Goal: Task Accomplishment & Management: Manage account settings

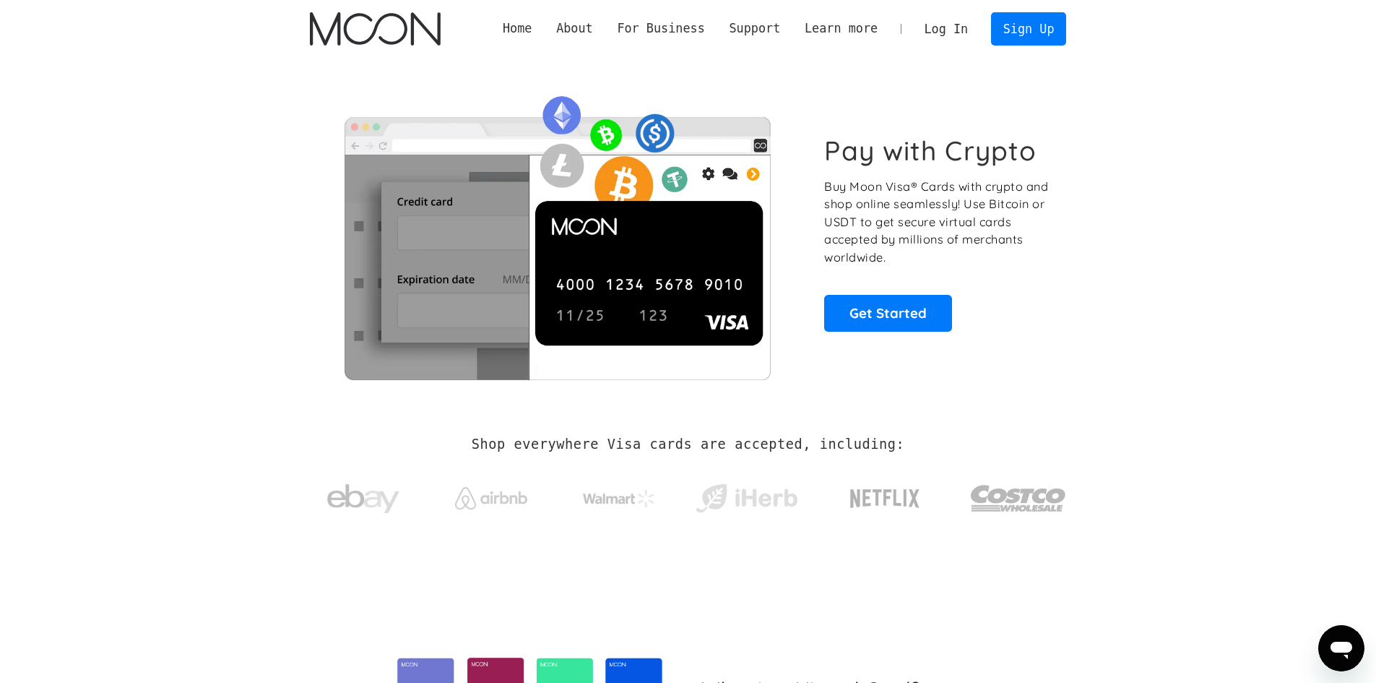
click at [954, 27] on link "Log In" at bounding box center [947, 29] width 68 height 32
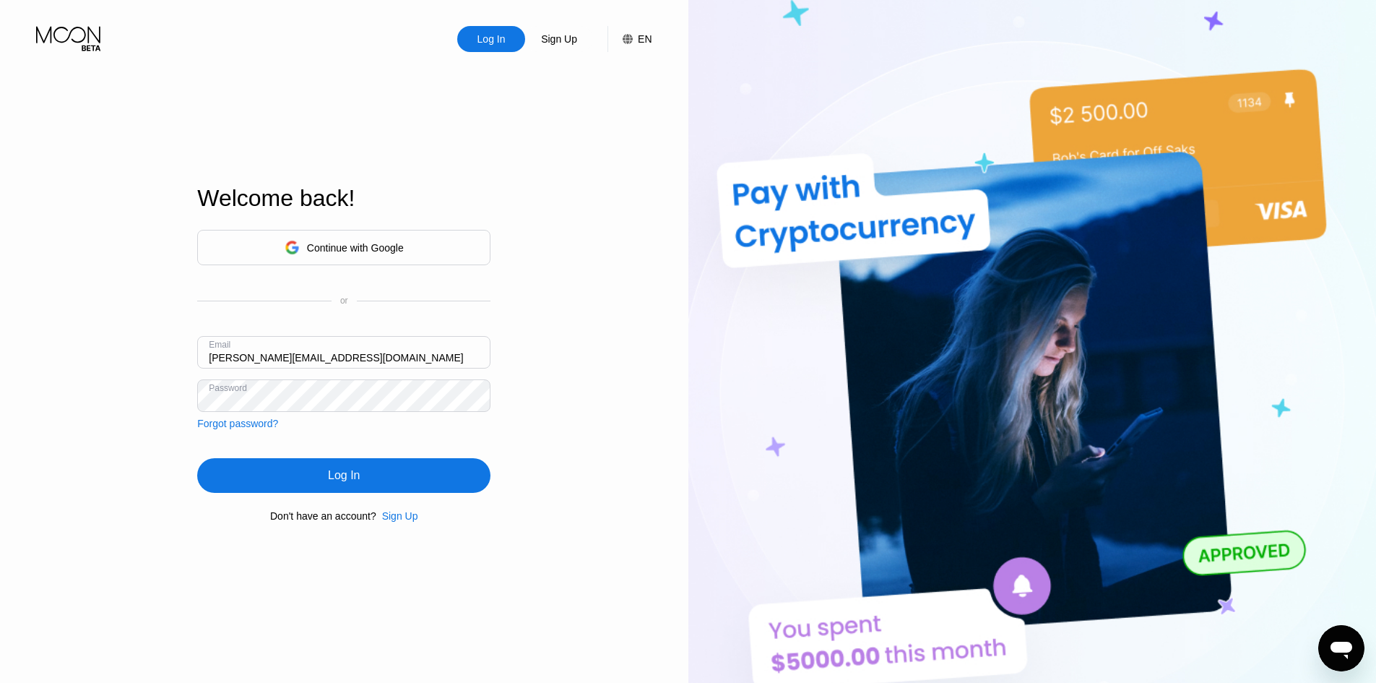
click at [347, 478] on div "Log In" at bounding box center [344, 475] width 32 height 14
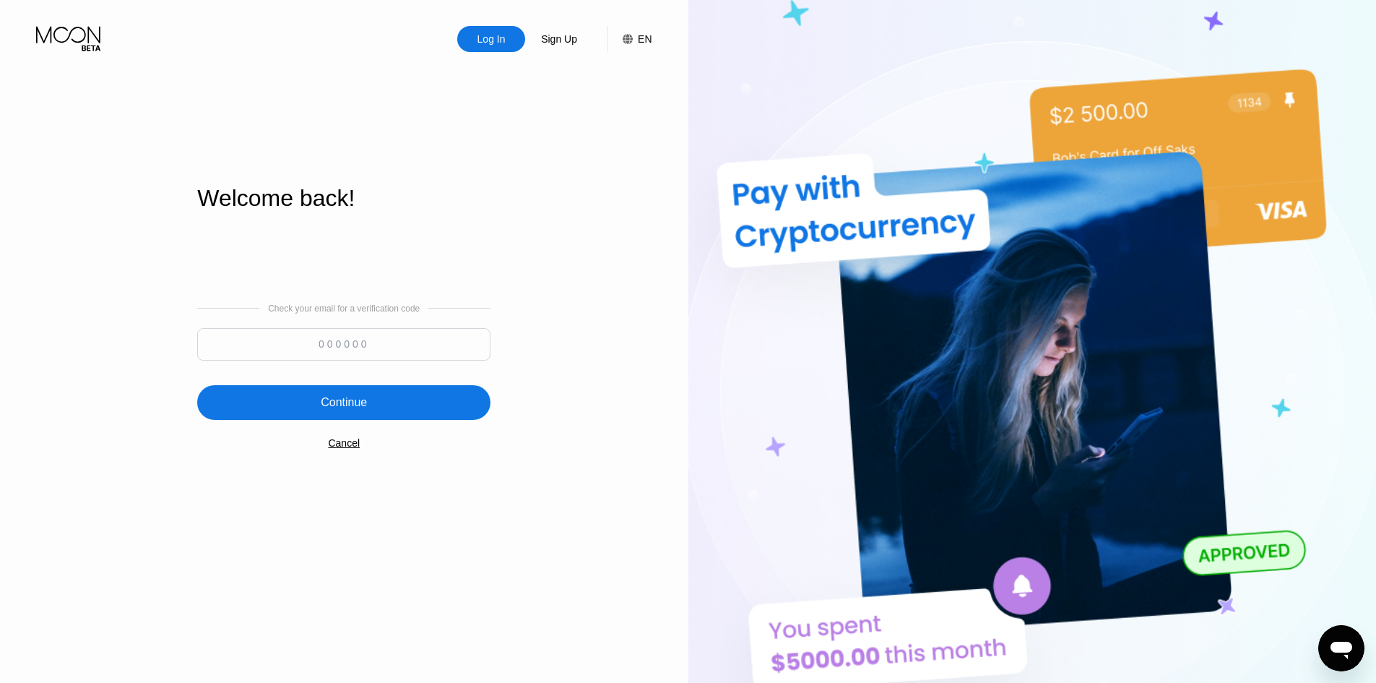
click at [327, 347] on input at bounding box center [343, 344] width 293 height 33
paste input "807352"
type input "807352"
click at [335, 397] on div "Continue" at bounding box center [344, 402] width 46 height 14
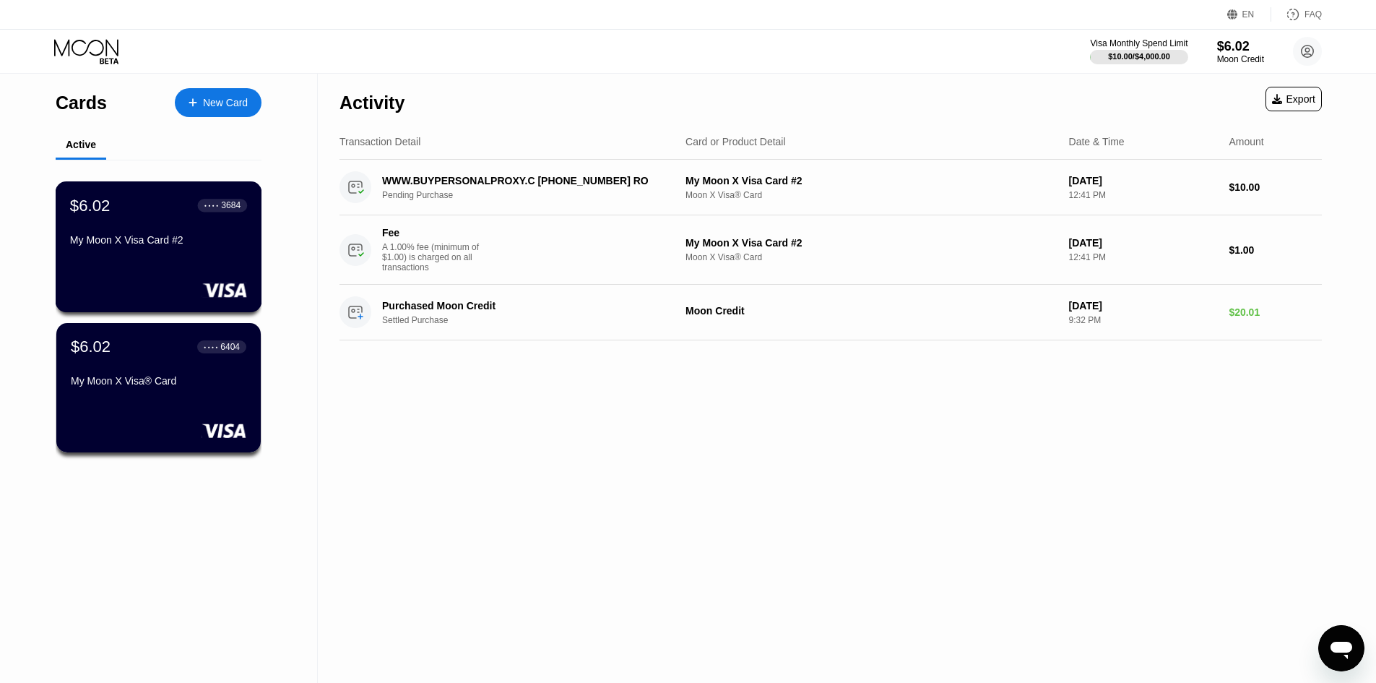
click at [165, 240] on div "My Moon X Visa Card #2" at bounding box center [158, 240] width 177 height 12
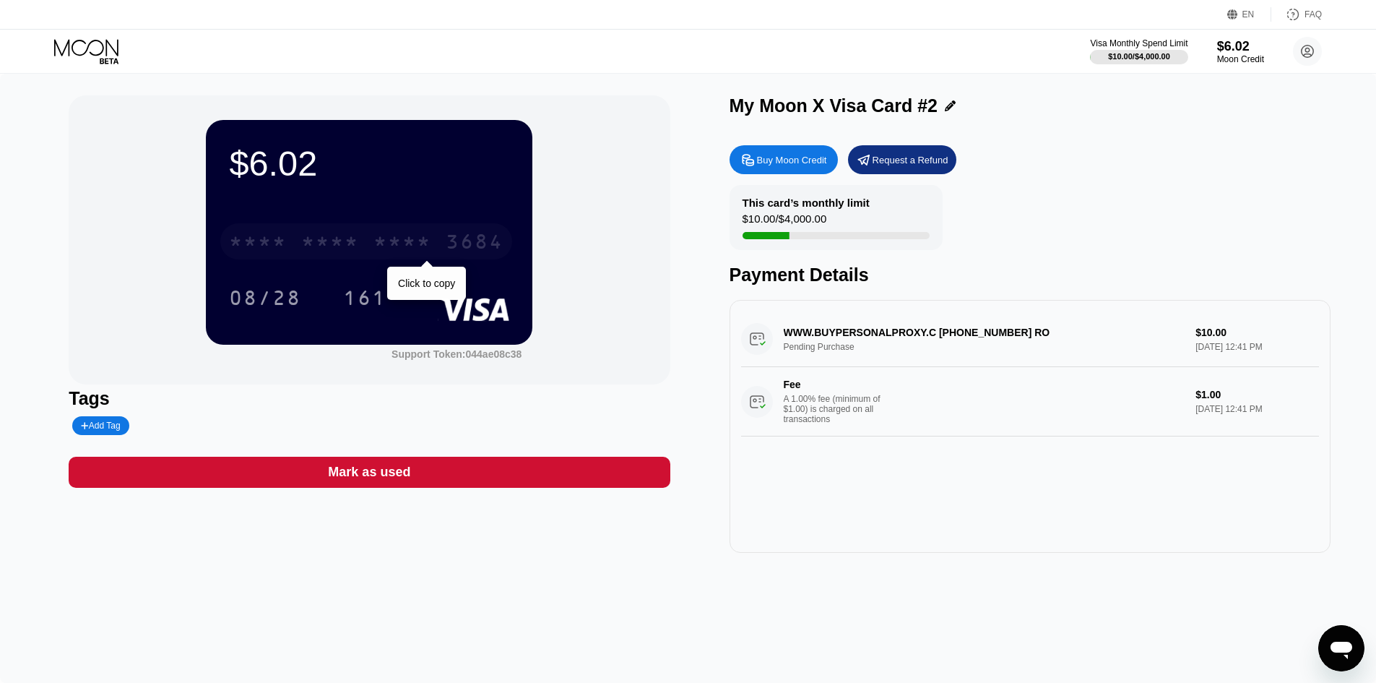
click at [401, 242] on div "* * * *" at bounding box center [403, 243] width 58 height 23
click at [92, 175] on div "$6.02 4513 6500 2460 3684 08/28 161 Support Token: 044ae08c38" at bounding box center [369, 239] width 601 height 289
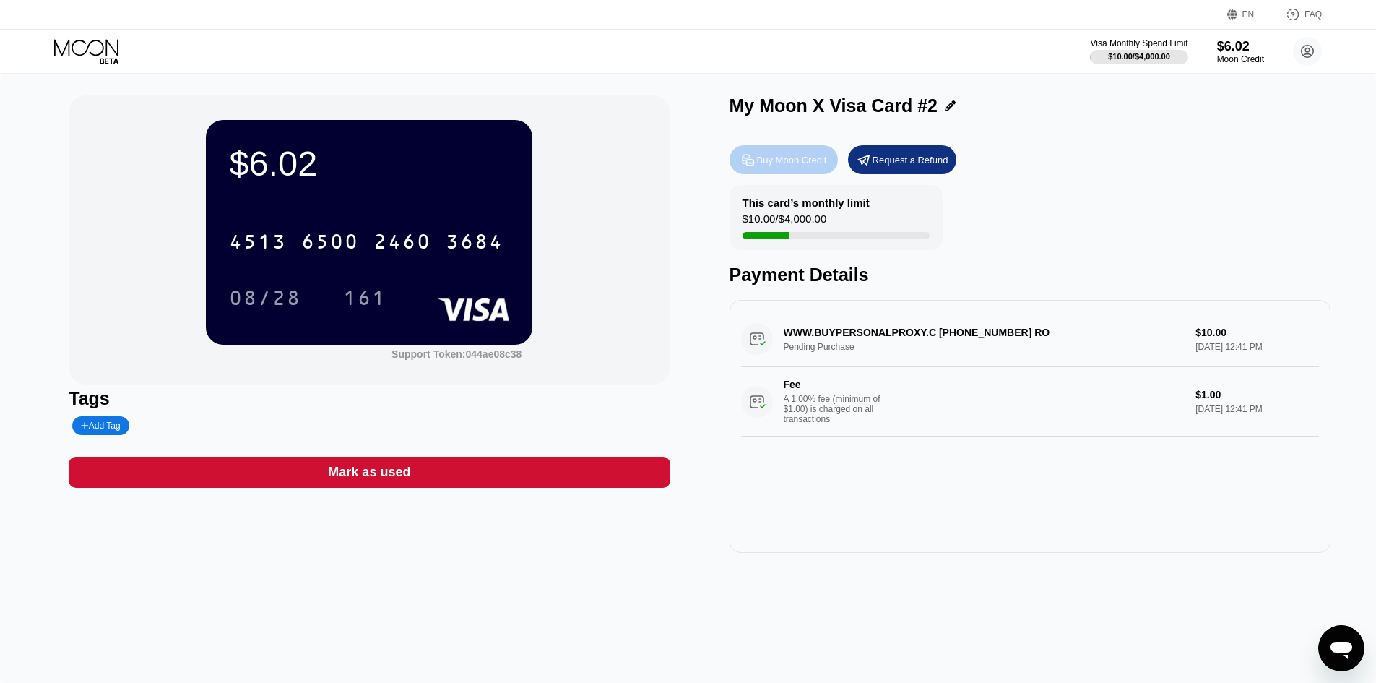
click at [797, 165] on div "Buy Moon Credit" at bounding box center [792, 160] width 70 height 12
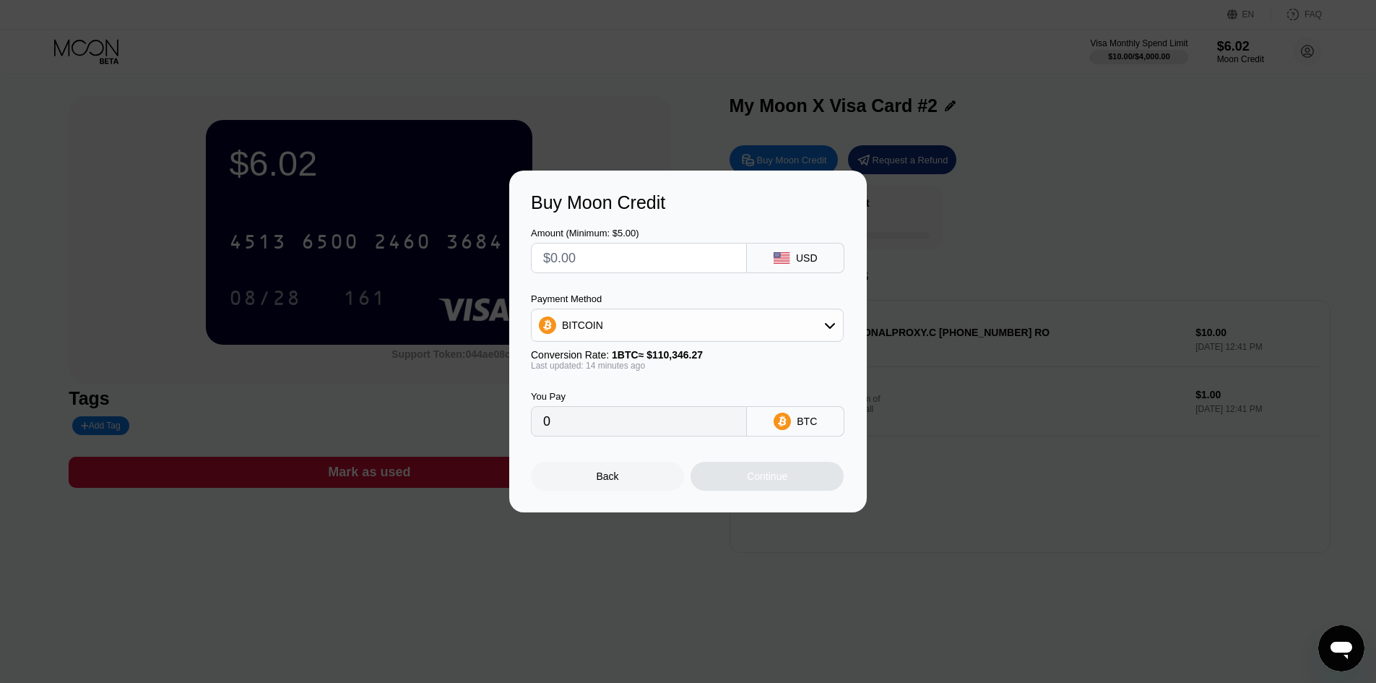
click at [598, 259] on input "text" at bounding box center [638, 258] width 191 height 29
type input "$2"
type input "0.00001819"
type input "$20"
type input "0.00018186"
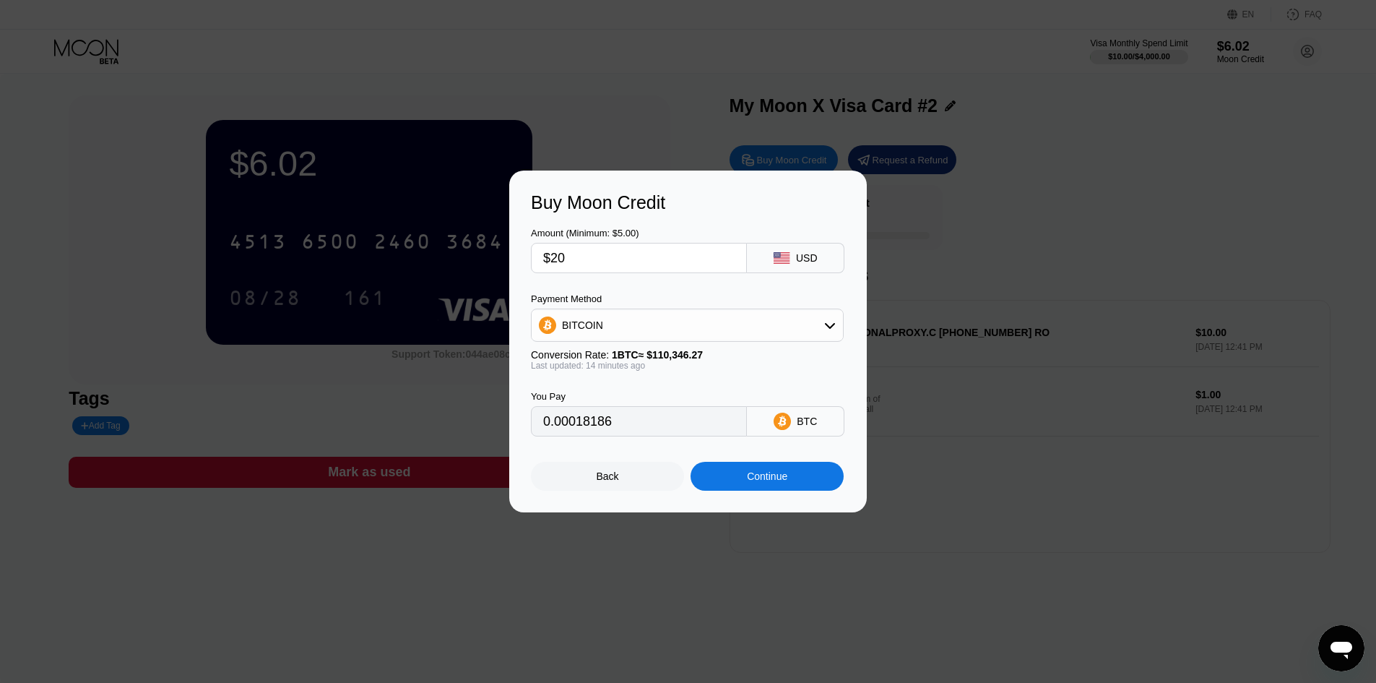
type input "$20"
click at [765, 482] on div "Continue" at bounding box center [767, 476] width 40 height 12
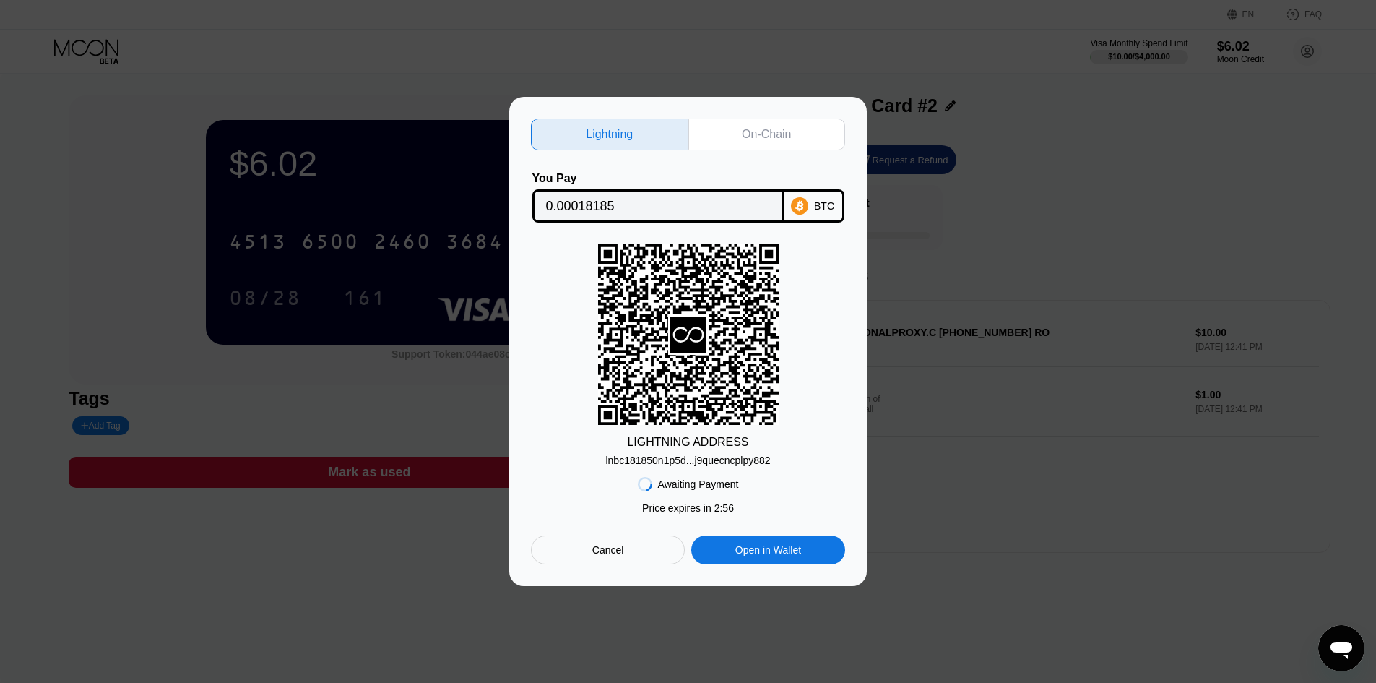
click at [678, 462] on div "lnbc181850n1p5d...j9quecncplpy882" at bounding box center [688, 460] width 165 height 12
click at [749, 127] on div "On-Chain" at bounding box center [766, 134] width 49 height 14
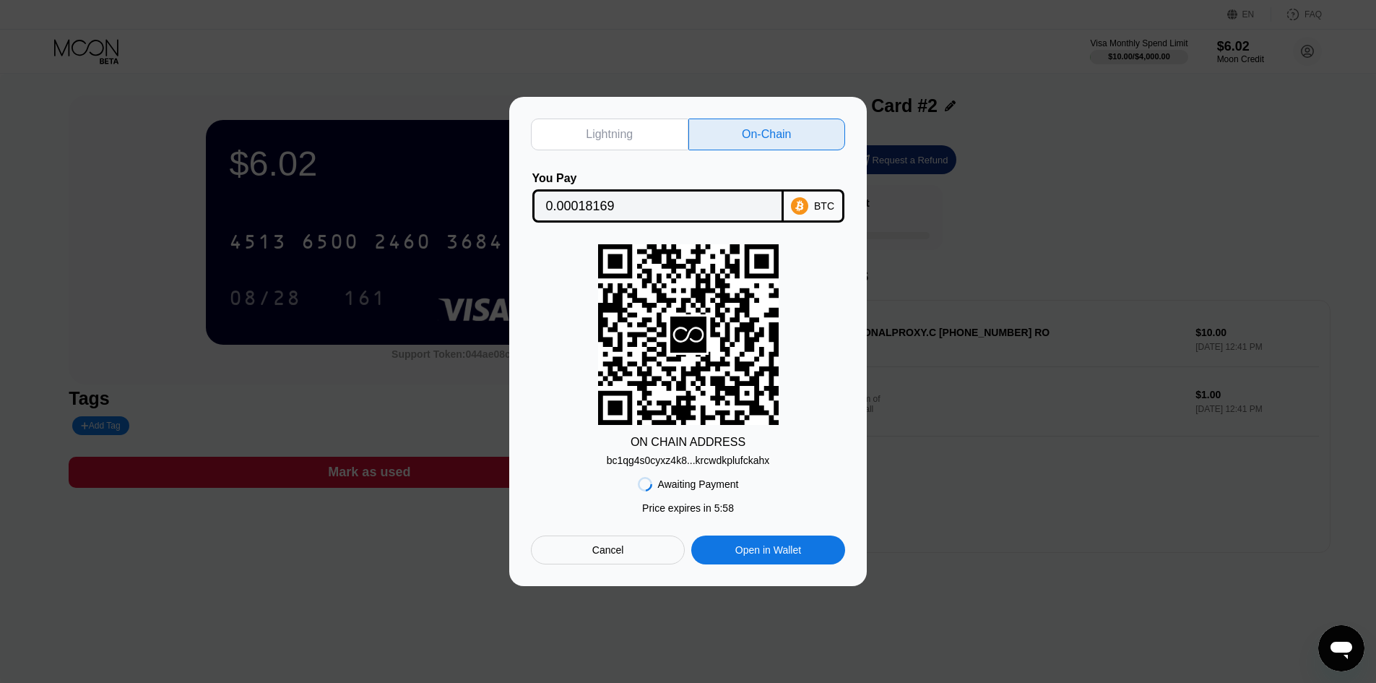
click at [667, 462] on div "bc1qg4s0cyxz4k8...krcwdkplufckahx" at bounding box center [688, 460] width 163 height 12
click at [574, 201] on input "0.00018169" at bounding box center [658, 205] width 224 height 29
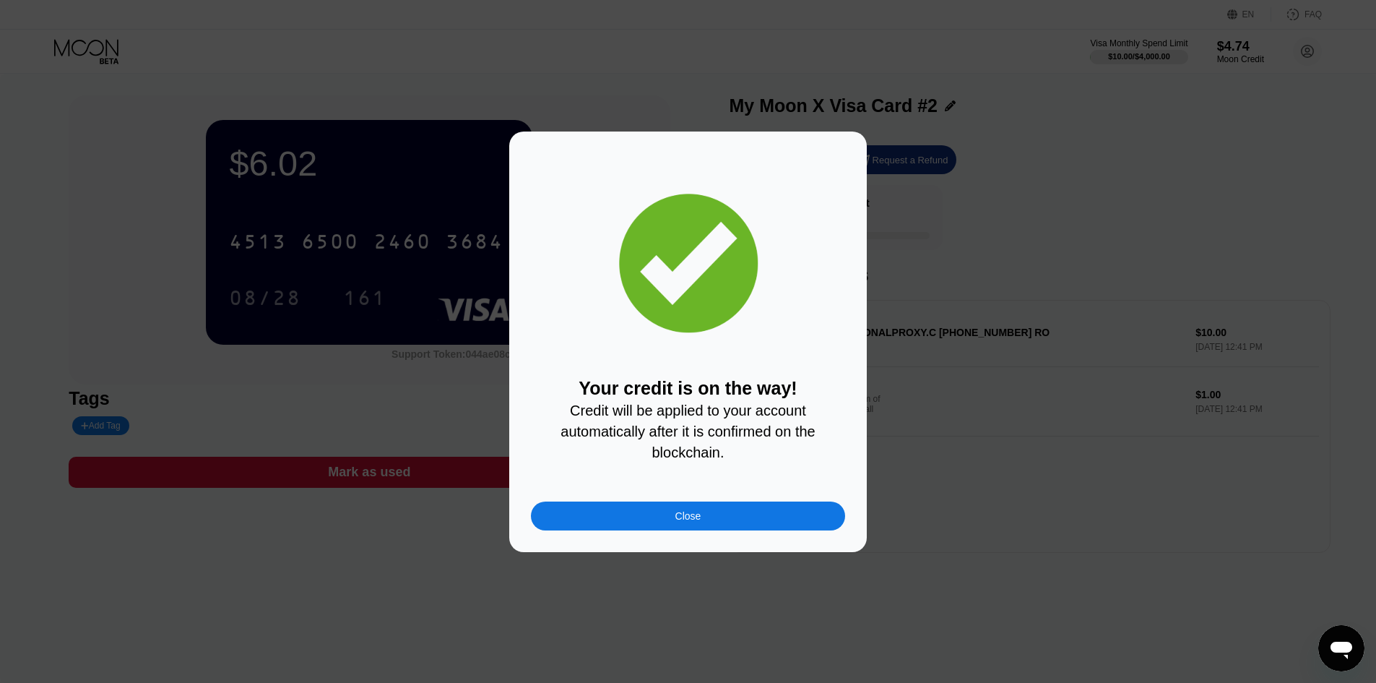
click at [678, 522] on div "Close" at bounding box center [689, 516] width 26 height 12
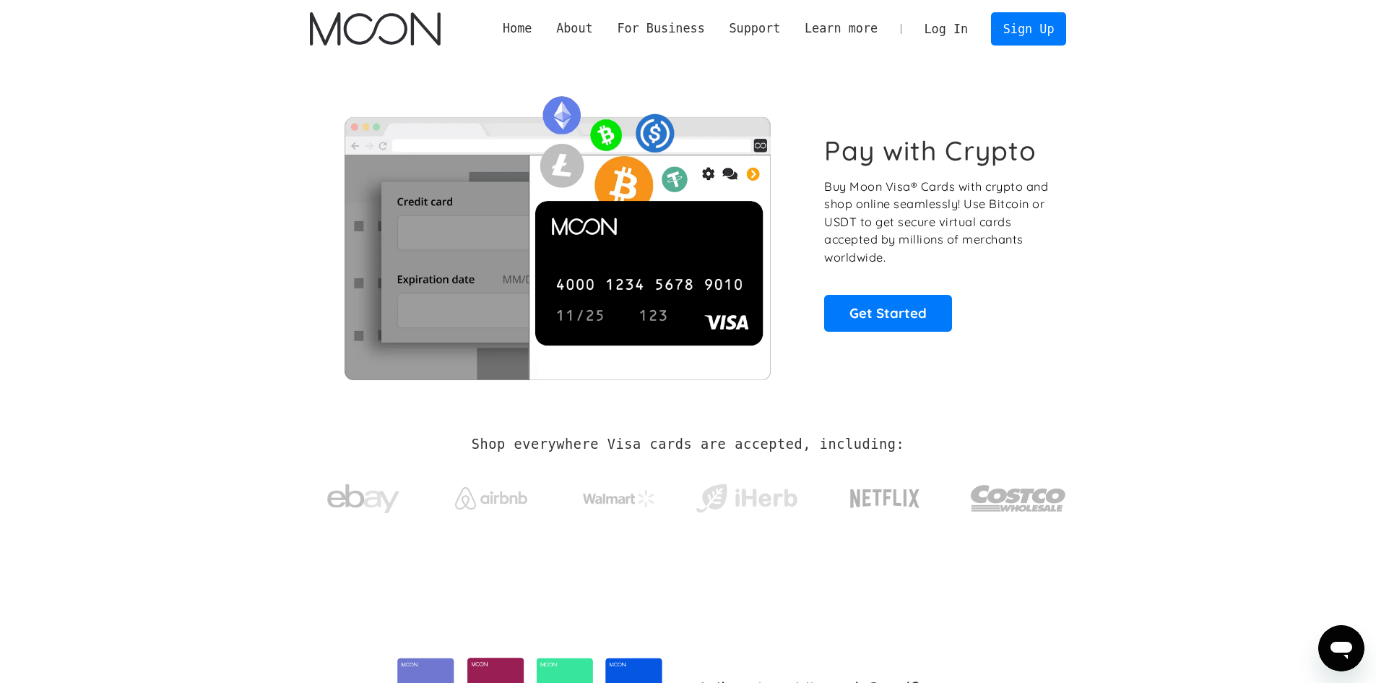
click at [946, 30] on link "Log In" at bounding box center [947, 29] width 68 height 32
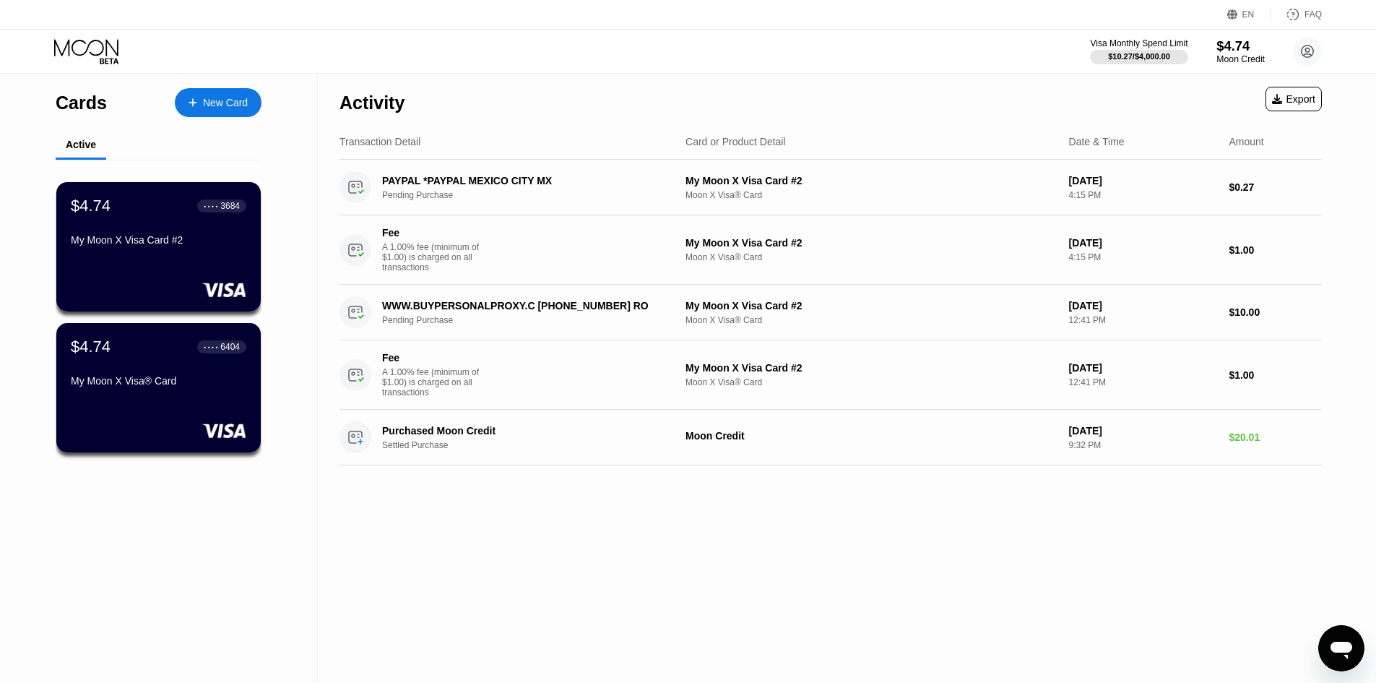
click at [1225, 56] on div "Moon Credit" at bounding box center [1241, 59] width 48 height 10
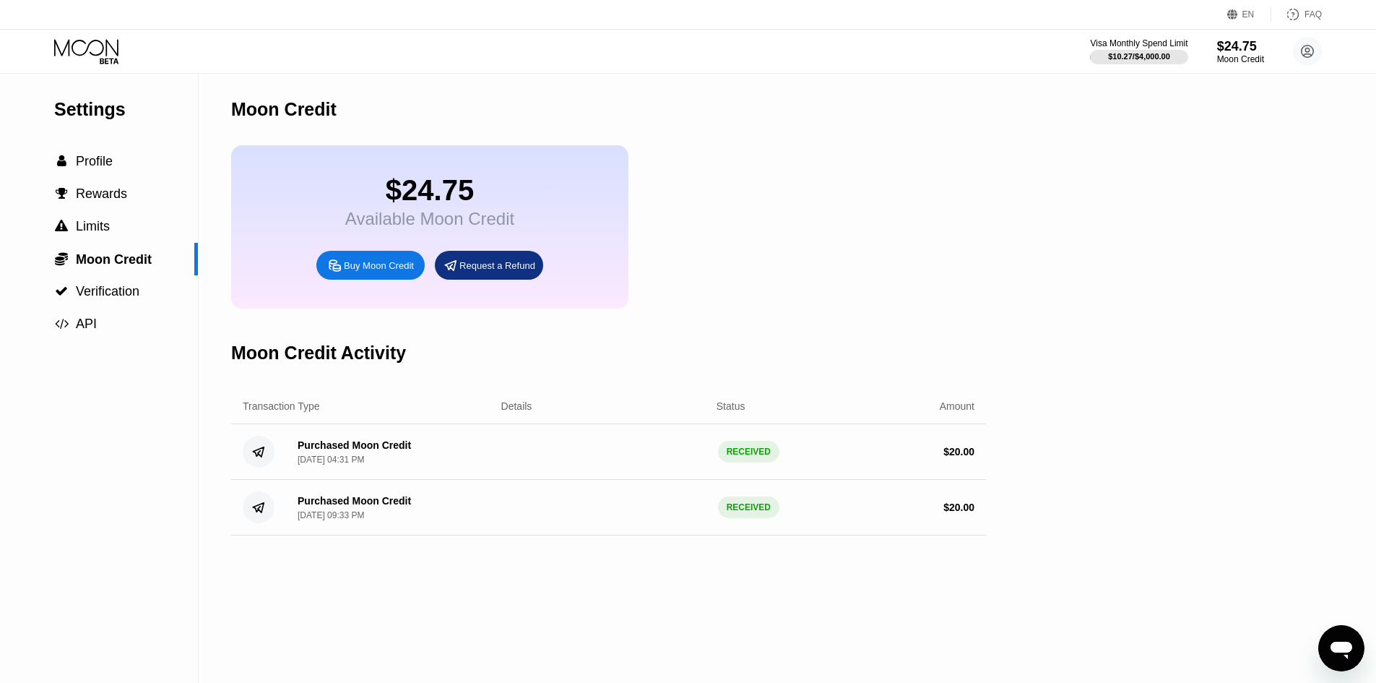
click at [1032, 233] on div "Settings  Profile  Rewards  Limits  Moon Credit  Verification  API Moon C…" at bounding box center [688, 378] width 1376 height 609
click at [104, 161] on span "Profile" at bounding box center [94, 161] width 37 height 14
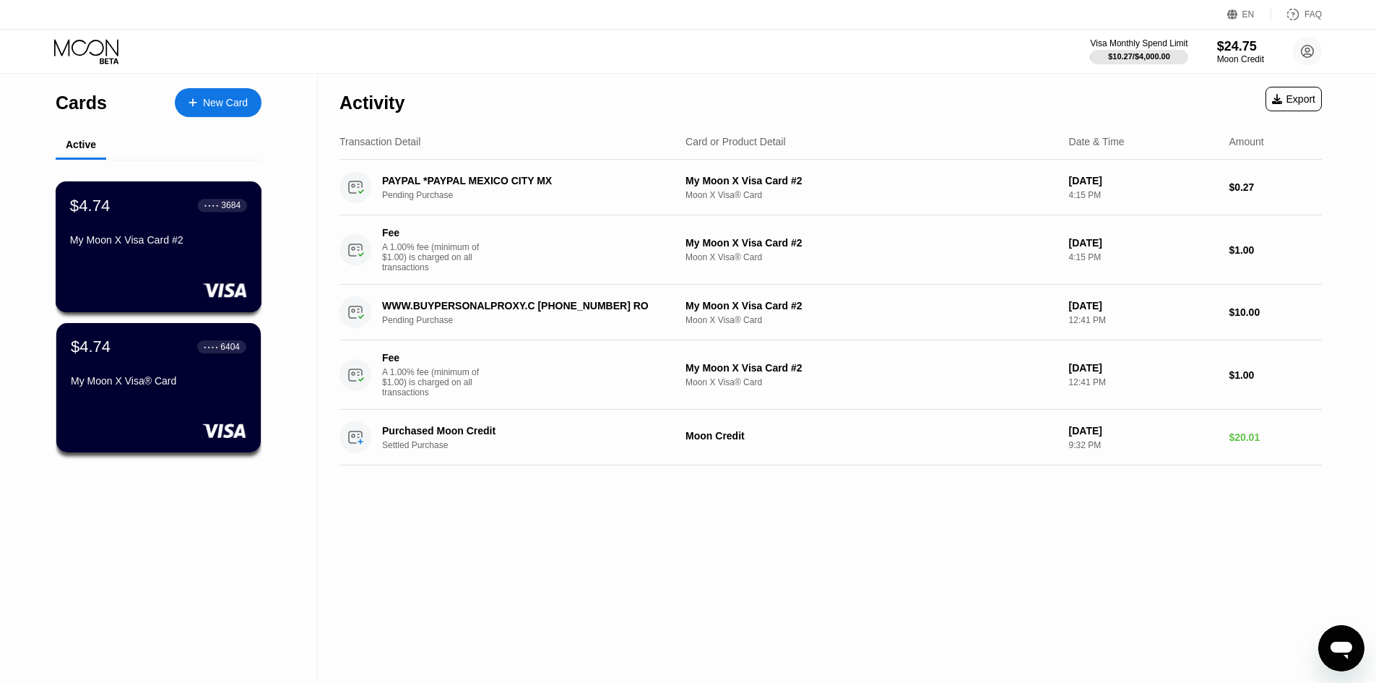
click at [155, 246] on div "My Moon X Visa Card #2" at bounding box center [158, 240] width 177 height 12
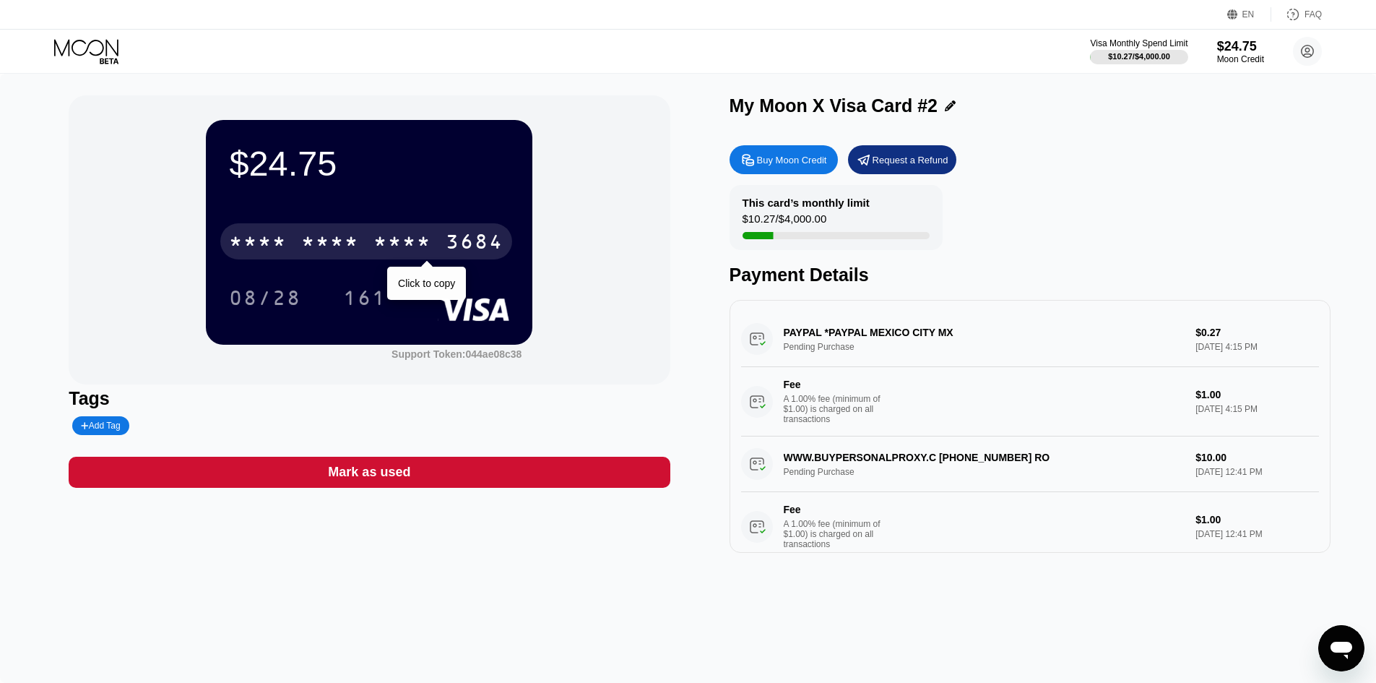
click at [395, 245] on div "* * * *" at bounding box center [403, 243] width 58 height 23
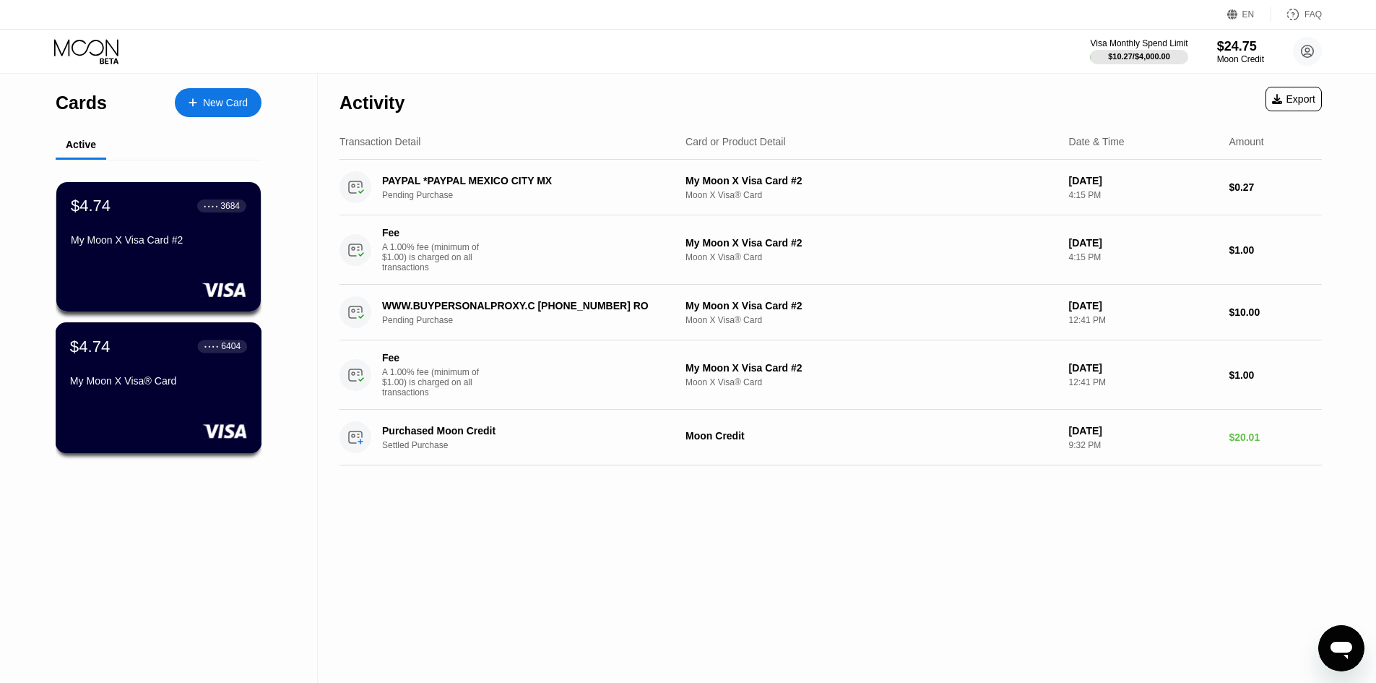
click at [167, 371] on div "$4.74 ● ● ● ● 6404 My Moon X Visa® Card" at bounding box center [158, 365] width 177 height 56
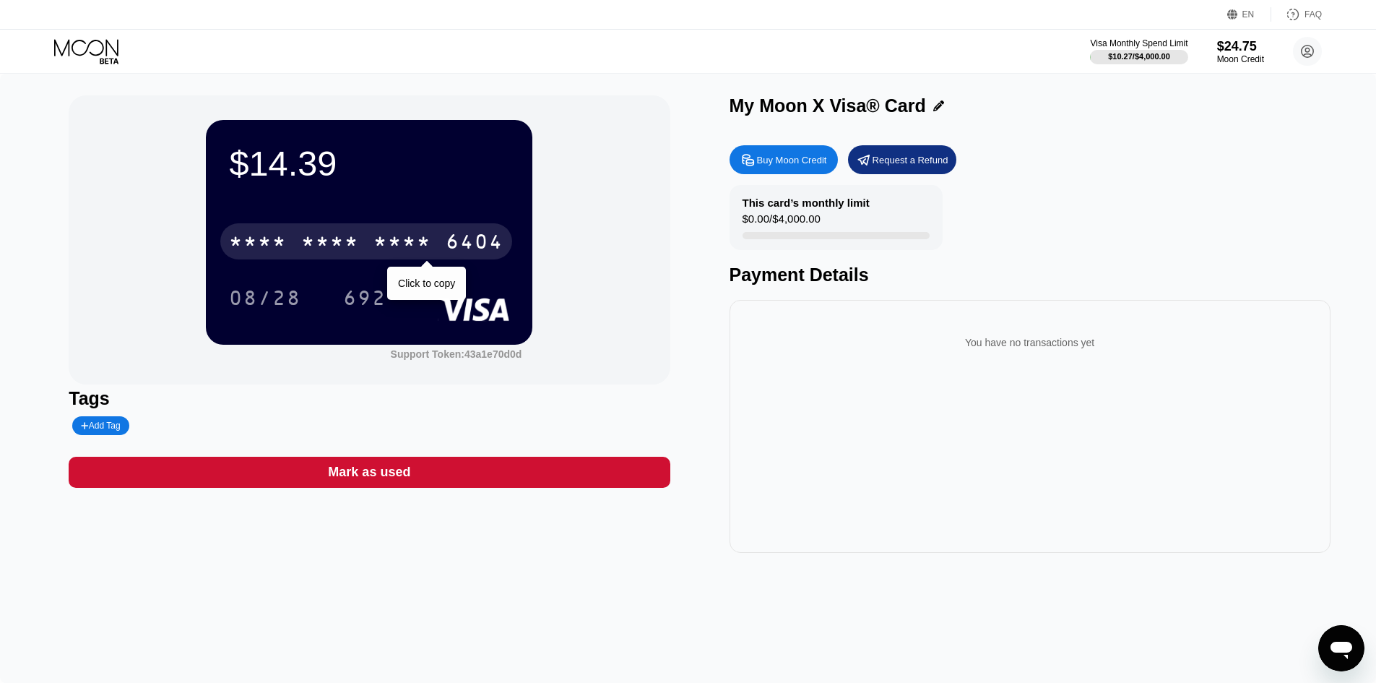
click at [383, 246] on div "* * * *" at bounding box center [403, 243] width 58 height 23
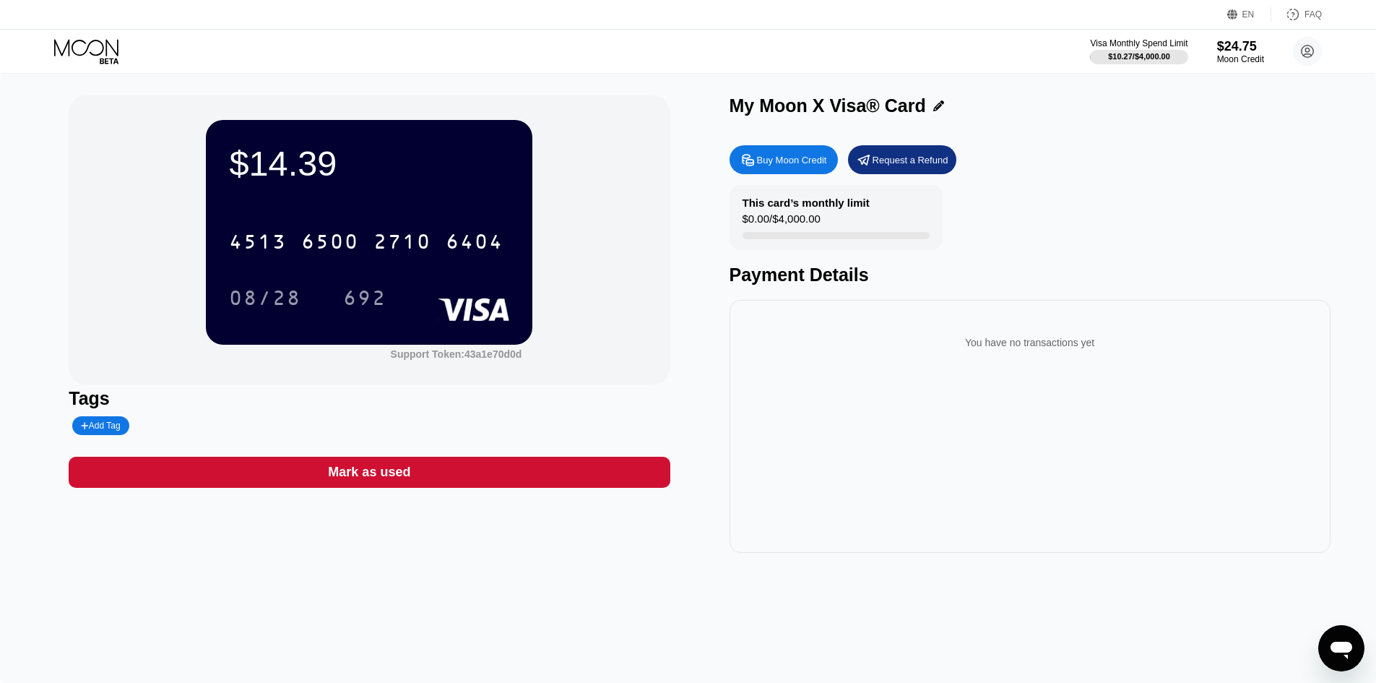
click at [97, 272] on div "$14.39 4513 6500 2710 6404 08/28 692 Support Token: 43a1e70d0d" at bounding box center [369, 239] width 601 height 289
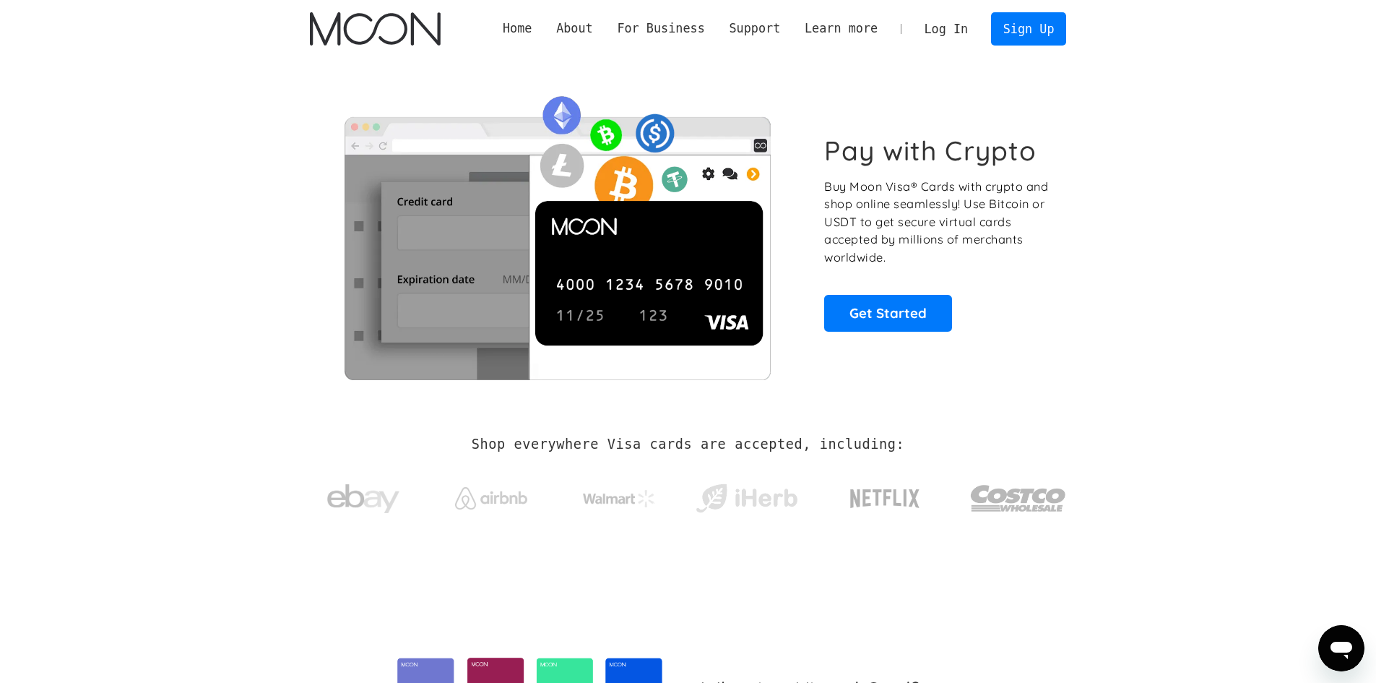
click at [950, 27] on link "Log In" at bounding box center [947, 29] width 68 height 32
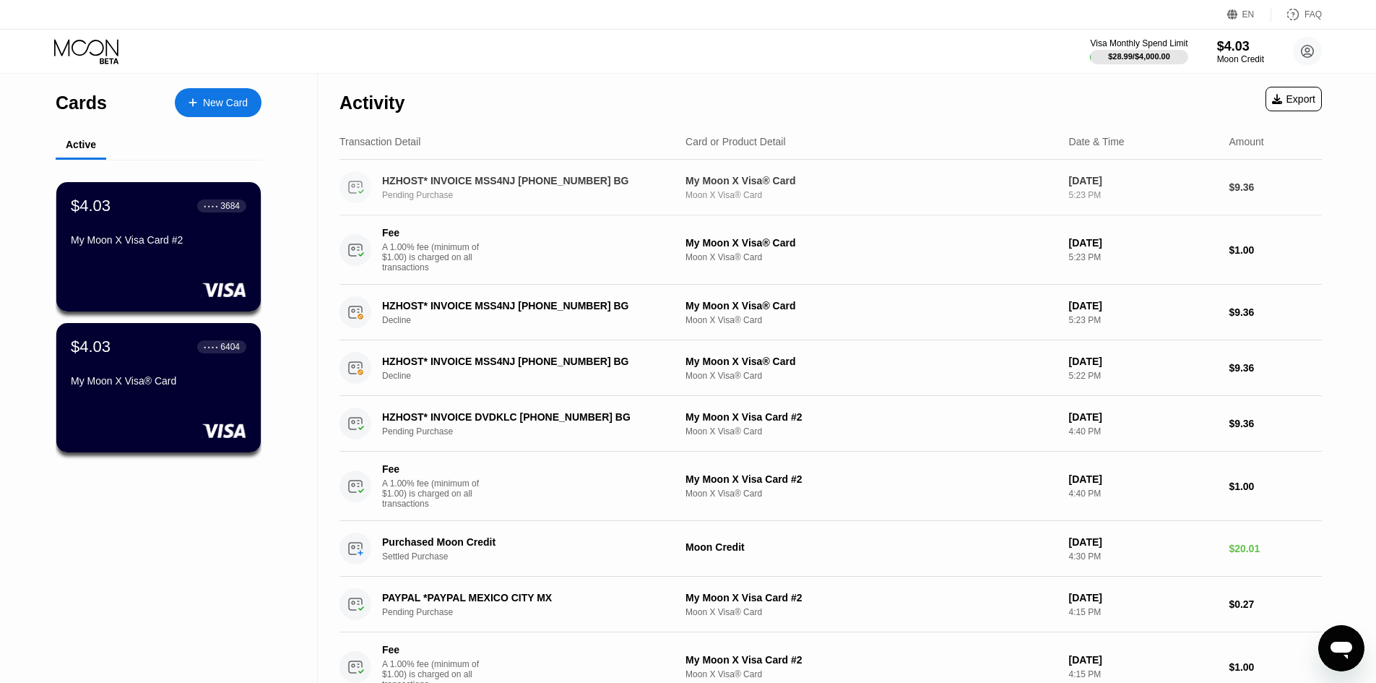
click at [522, 183] on div "HZHOST* INVOICE MSS4NJ [PHONE_NUMBER] BG" at bounding box center [522, 181] width 280 height 12
click at [444, 189] on div "HZHOST* INVOICE MSS4NJ [PHONE_NUMBER] BG Pending Purchase" at bounding box center [532, 187] width 301 height 25
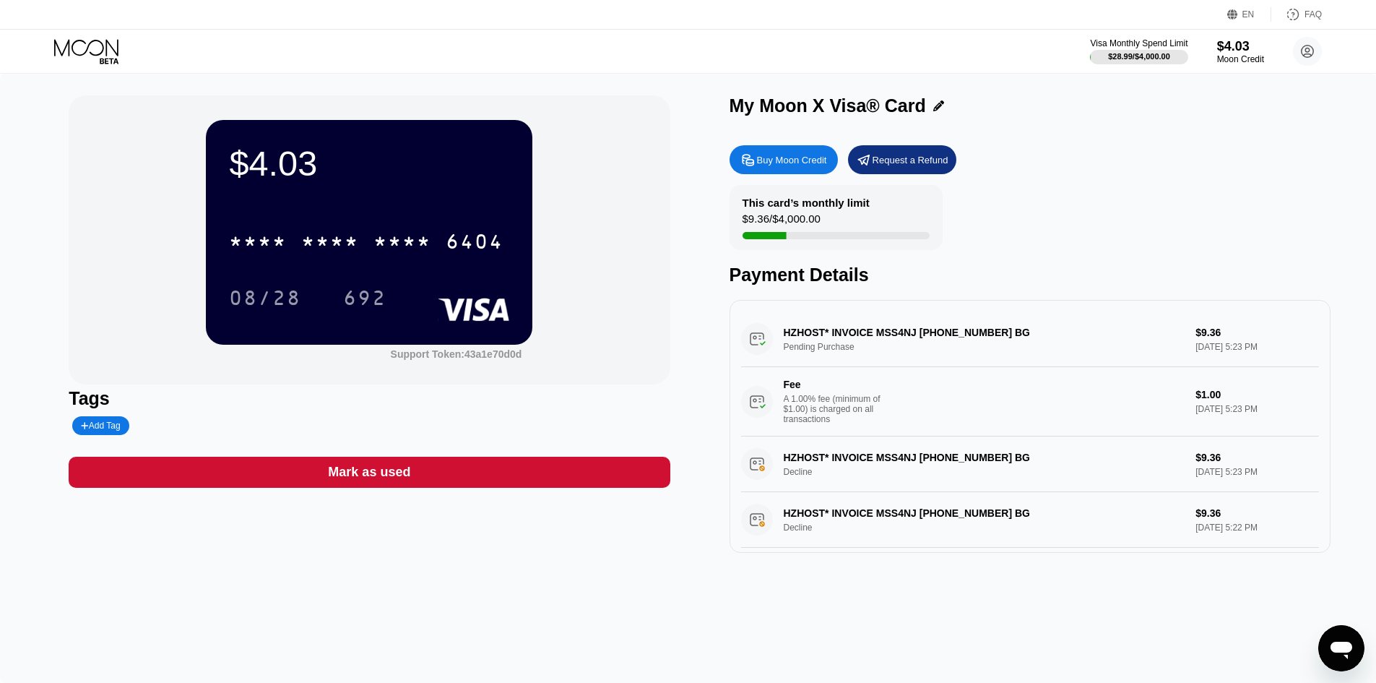
click at [871, 337] on div "HZHOST* INVOICE MSS4NJ [PHONE_NUMBER] BG Pending Purchase $9.36 [DATE] 5:23 PM …" at bounding box center [1030, 373] width 578 height 125
drag, startPoint x: 782, startPoint y: 338, endPoint x: 1001, endPoint y: 337, distance: 219.7
click at [1001, 337] on div "HZHOST* INVOICE MSS4NJ [PHONE_NUMBER] BG Pending Purchase $9.36 [DATE] 5:23 PM …" at bounding box center [1030, 373] width 578 height 125
click at [1004, 338] on div "HZHOST* INVOICE MSS4NJ [PHONE_NUMBER] BG Pending Purchase $9.36 [DATE] 5:23 PM …" at bounding box center [1030, 373] width 578 height 125
drag, startPoint x: 1010, startPoint y: 337, endPoint x: 789, endPoint y: 338, distance: 221.1
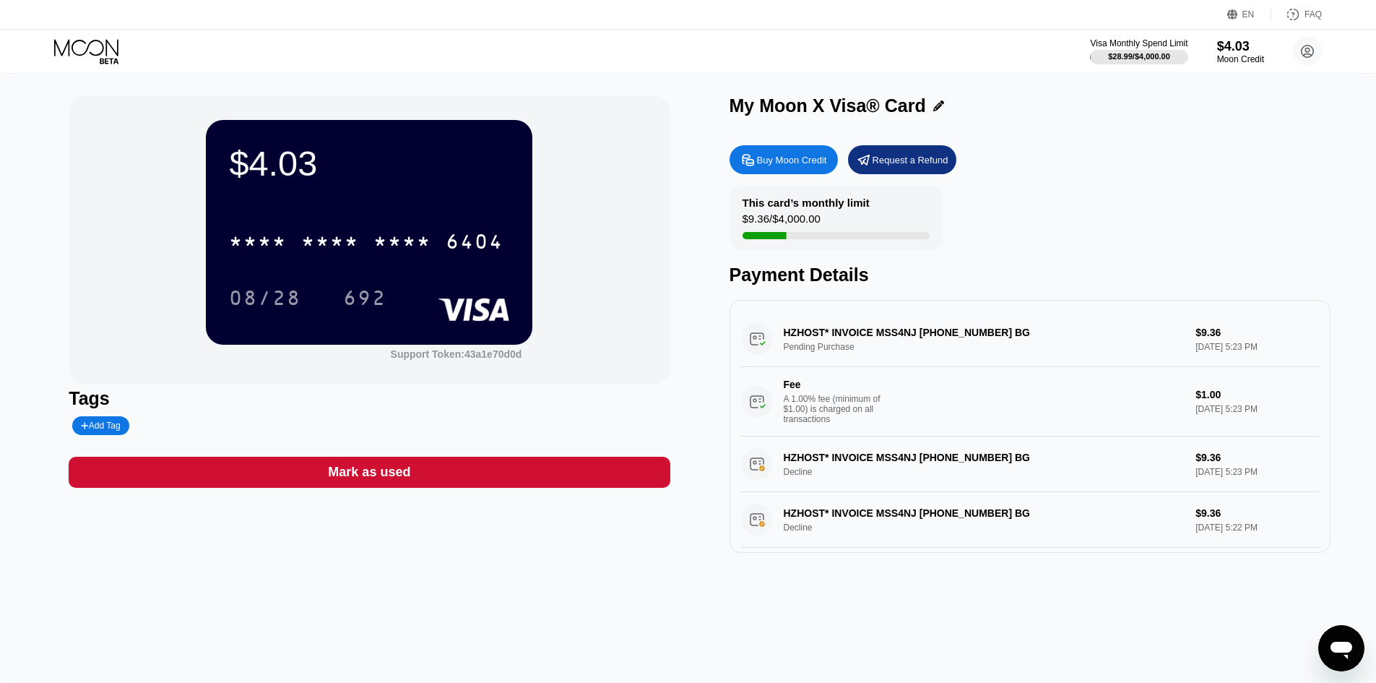
click at [789, 338] on div "HZHOST* INVOICE MSS4NJ [PHONE_NUMBER] BG Pending Purchase $9.36 [DATE] 5:23 PM …" at bounding box center [1030, 373] width 578 height 125
